Goal: Task Accomplishment & Management: Manage account settings

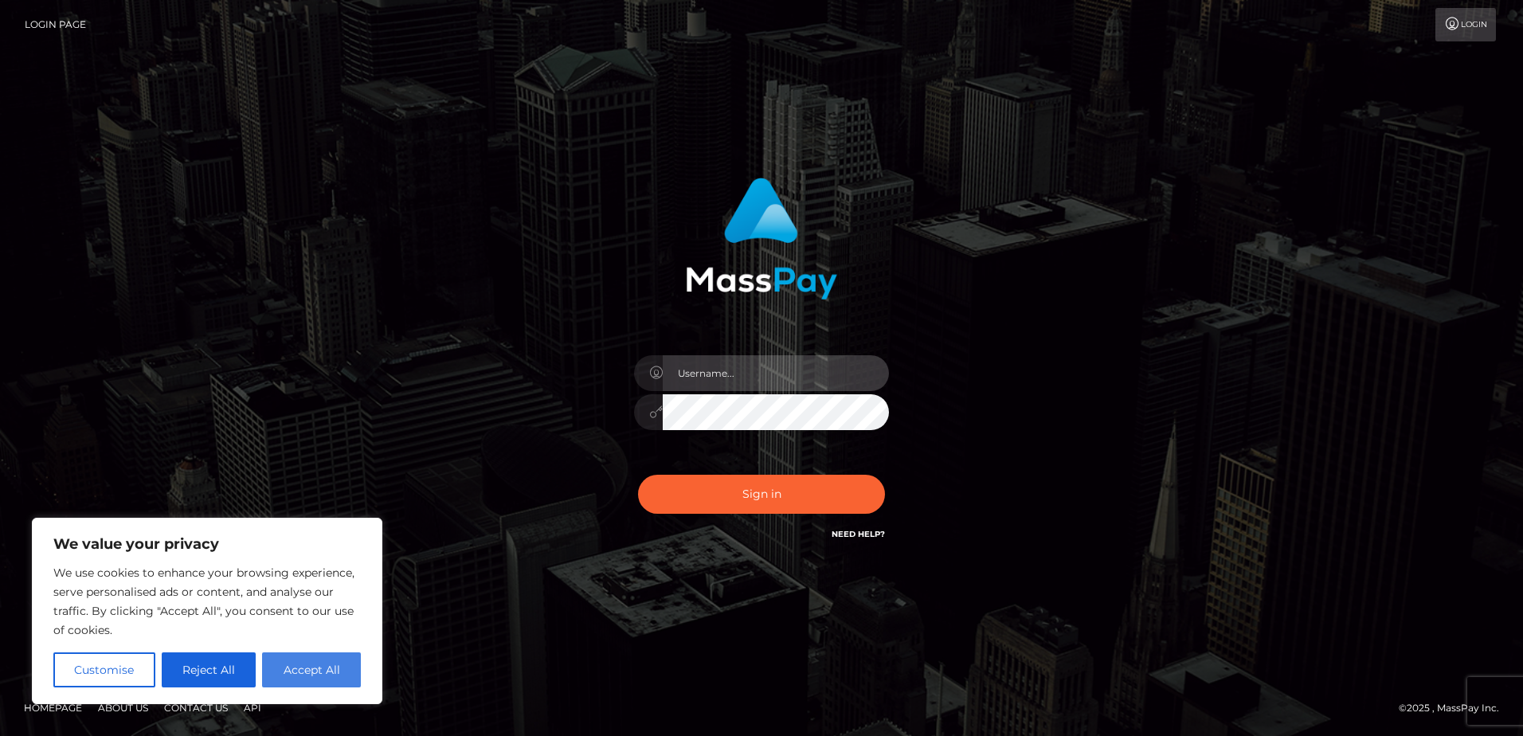
type input "alice.of"
click at [305, 670] on button "Accept All" at bounding box center [311, 669] width 99 height 35
checkbox input "true"
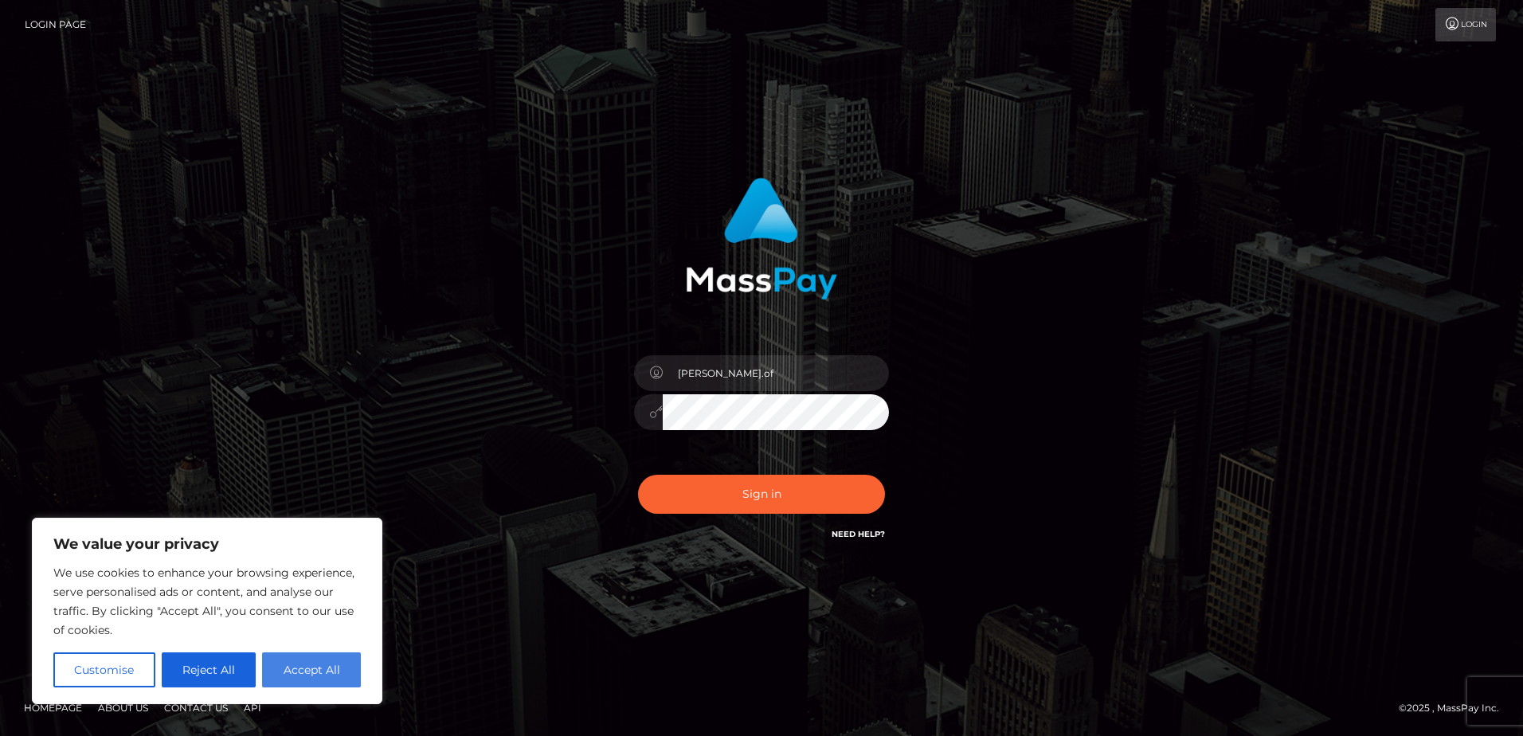
checkbox input "true"
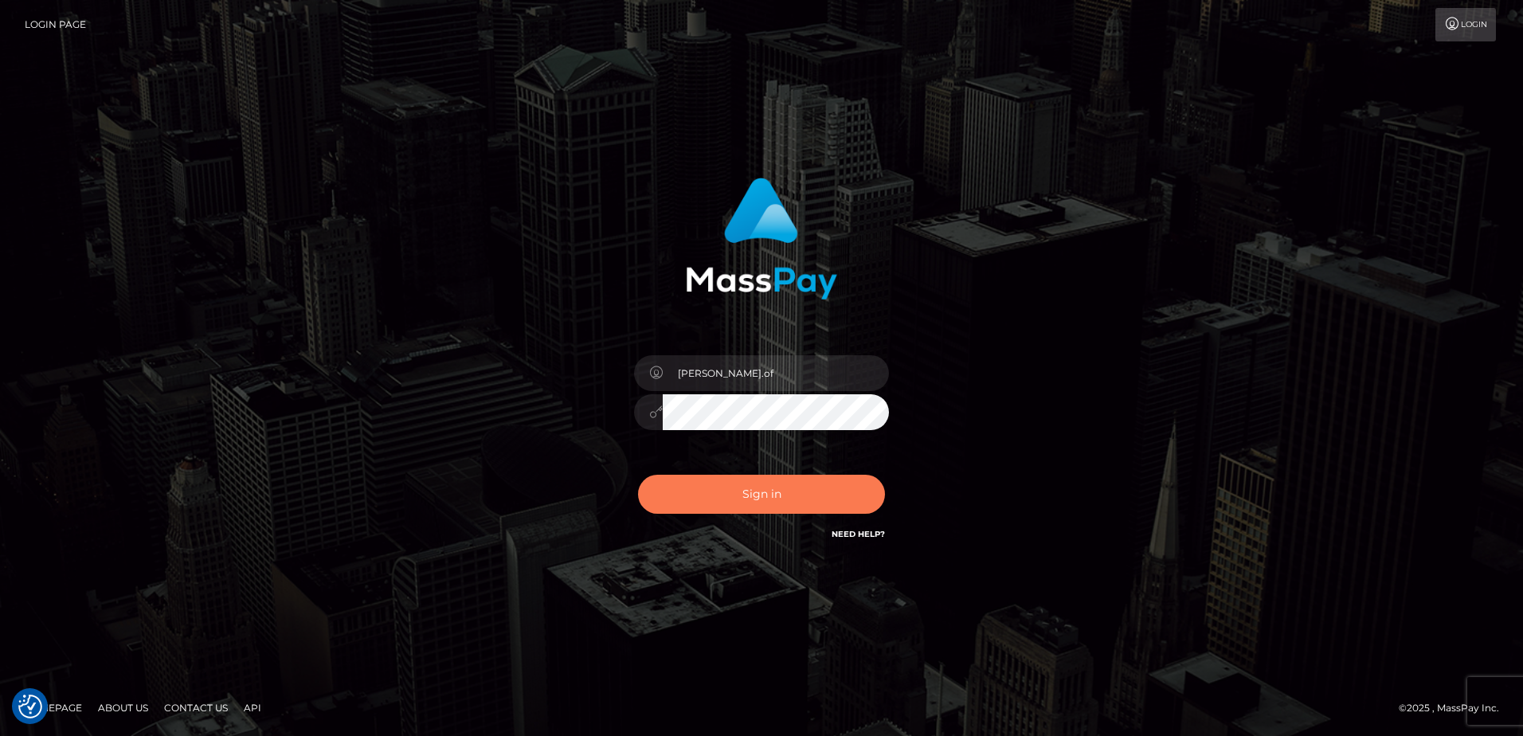
click at [770, 499] on button "Sign in" at bounding box center [761, 494] width 247 height 39
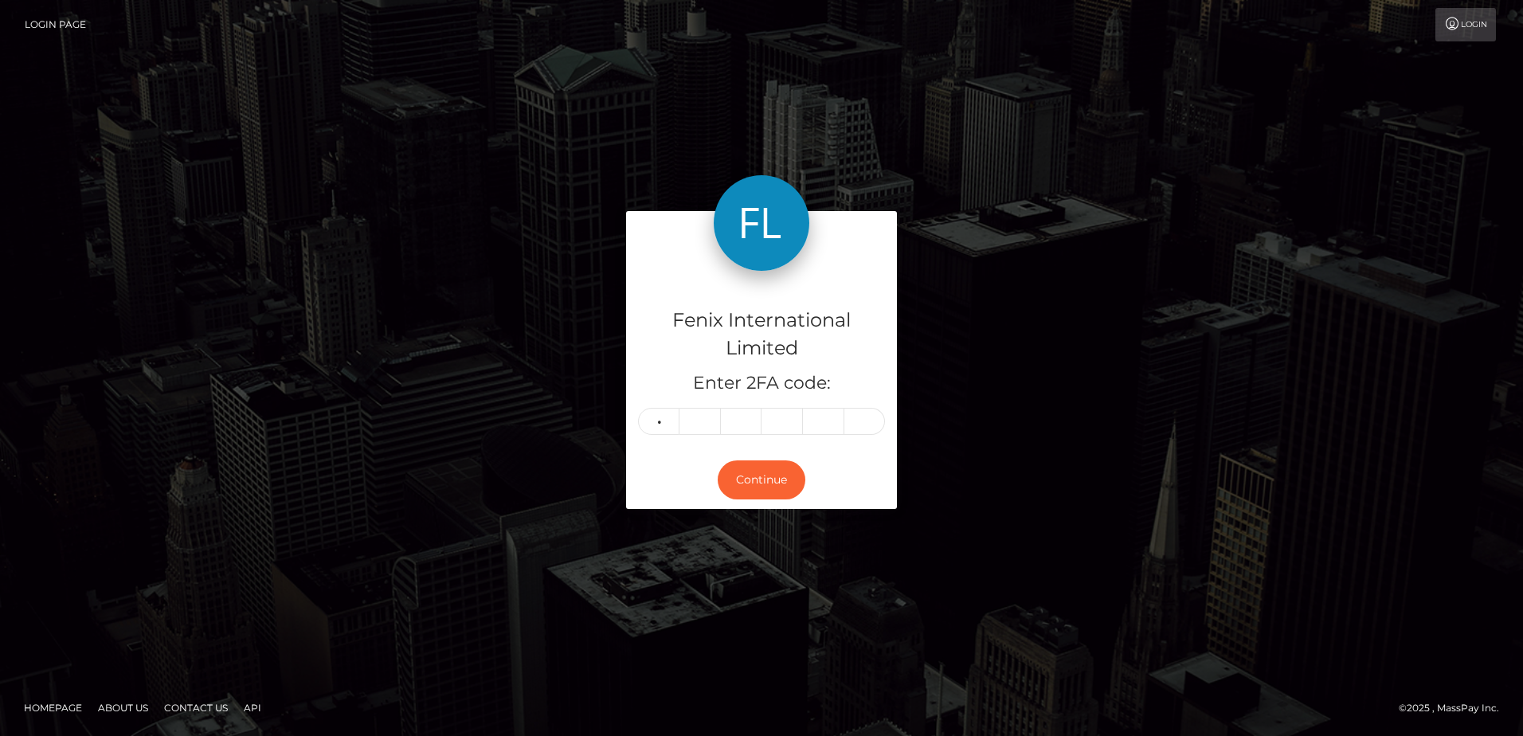
type input "4"
type input "1"
type input "8"
type input "3"
type input "6"
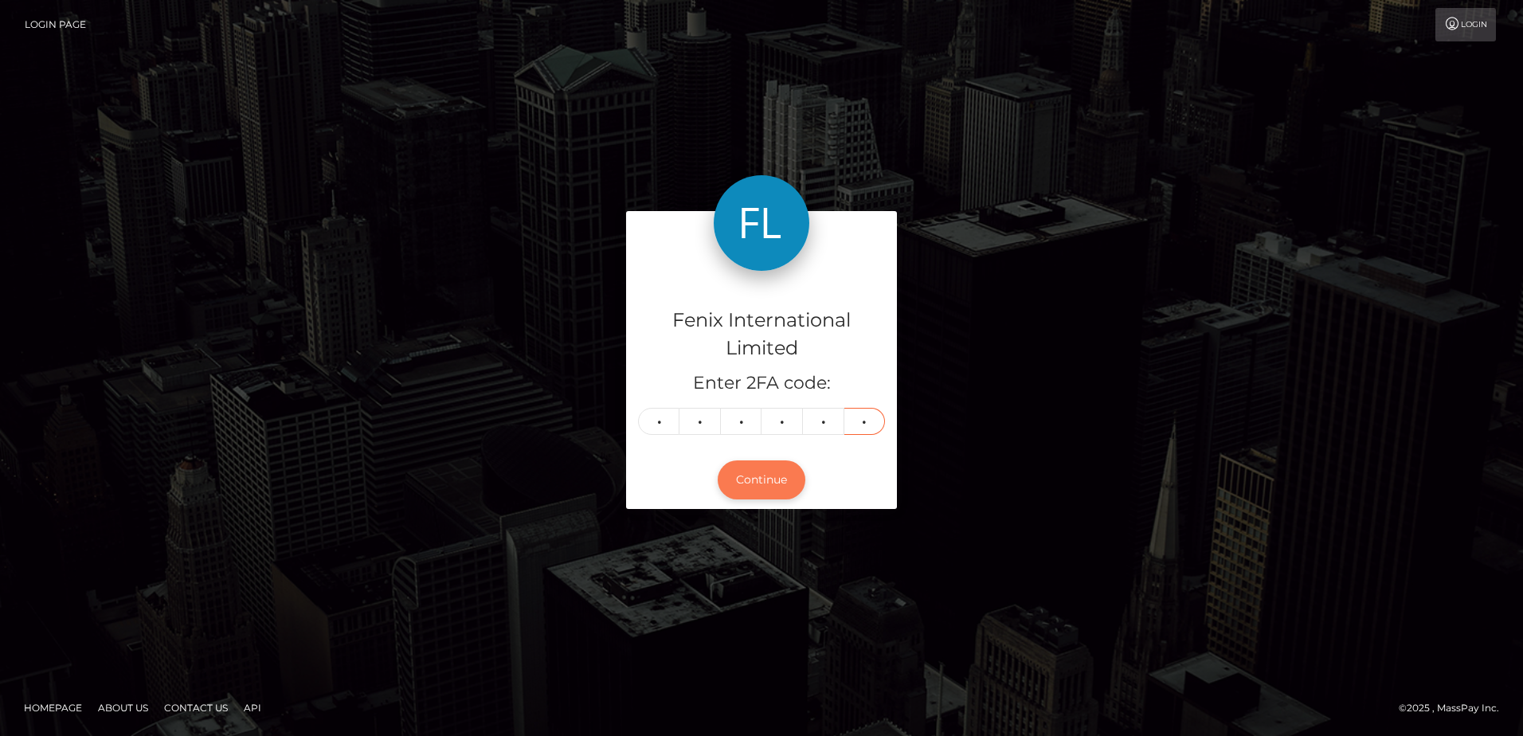
type input "3"
click at [765, 490] on button "Continue" at bounding box center [762, 479] width 88 height 39
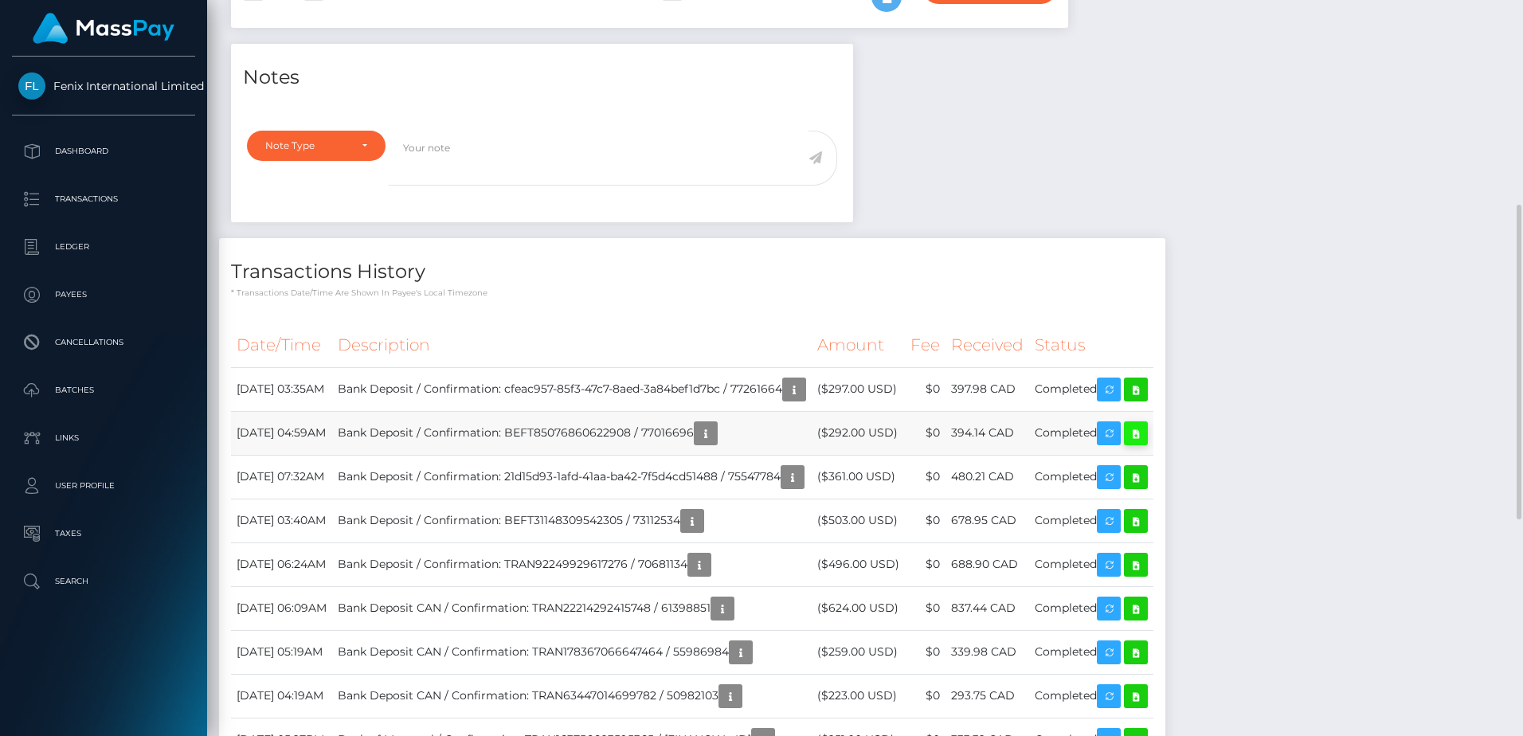
scroll to position [191, 406]
click at [1145, 433] on icon at bounding box center [1135, 434] width 19 height 20
